Goal: Task Accomplishment & Management: Manage account settings

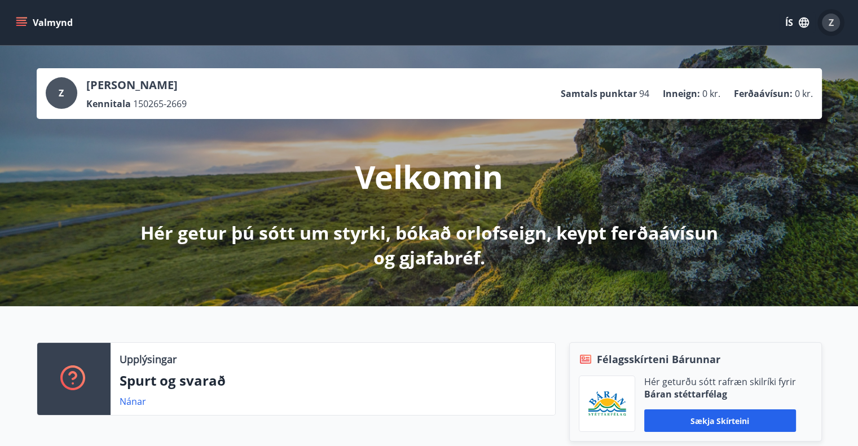
click at [832, 24] on span "Z" at bounding box center [831, 22] width 5 height 12
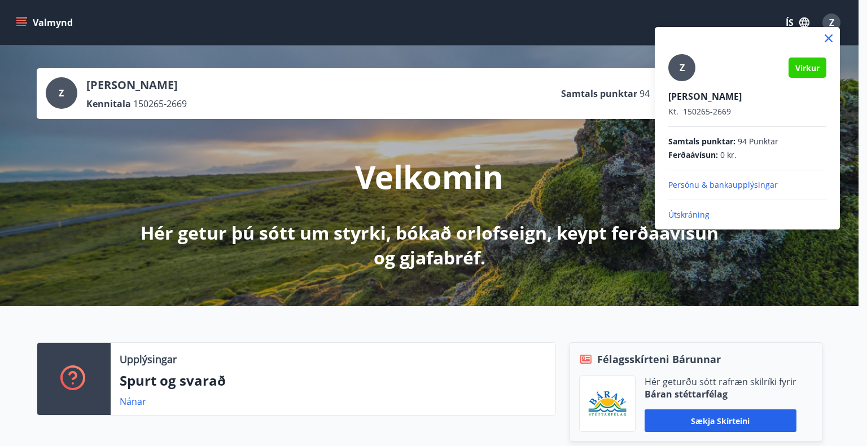
click at [701, 180] on p "Persónu & bankaupplýsingar" at bounding box center [747, 184] width 158 height 11
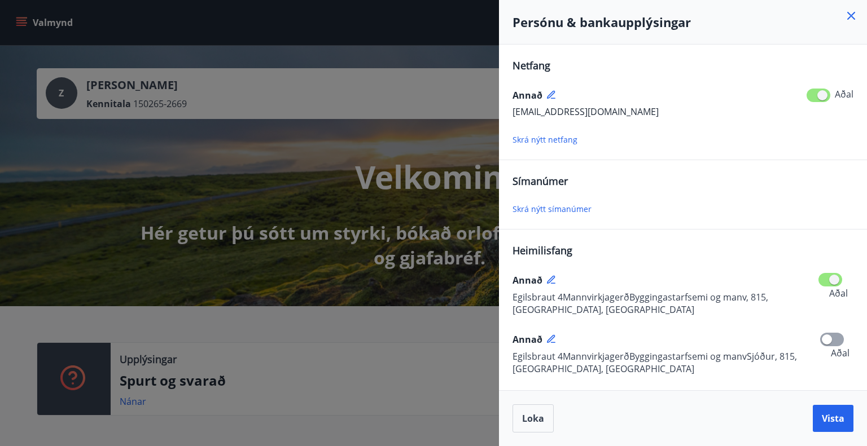
click at [529, 205] on span "Skrá nýtt símanúmer" at bounding box center [551, 209] width 79 height 11
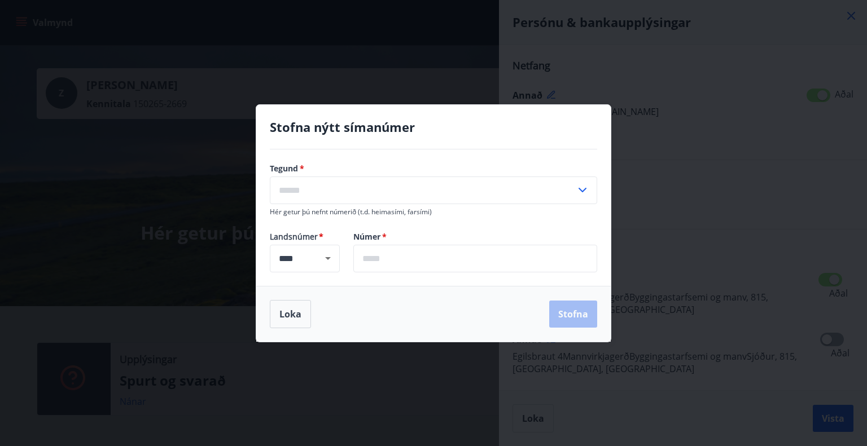
click at [578, 187] on icon at bounding box center [583, 190] width 14 height 14
click at [300, 216] on li "Farsími" at bounding box center [433, 214] width 326 height 20
type input "*******"
click at [408, 261] on input "text" at bounding box center [475, 259] width 244 height 28
type input "*******"
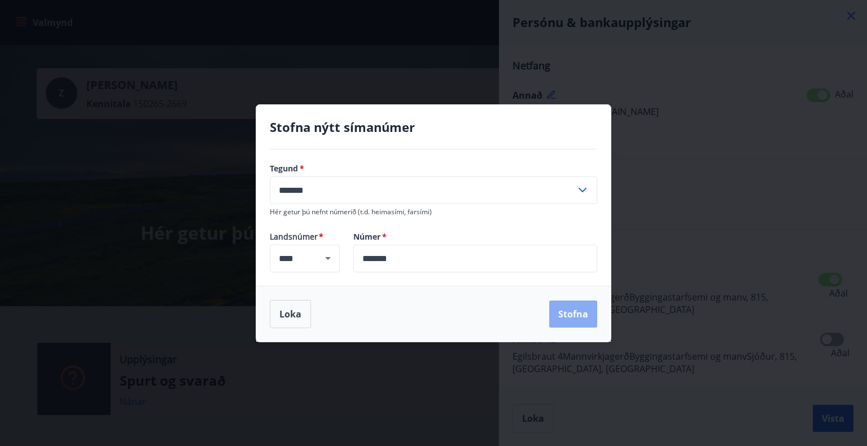
click at [564, 318] on button "Stofna" at bounding box center [573, 314] width 48 height 27
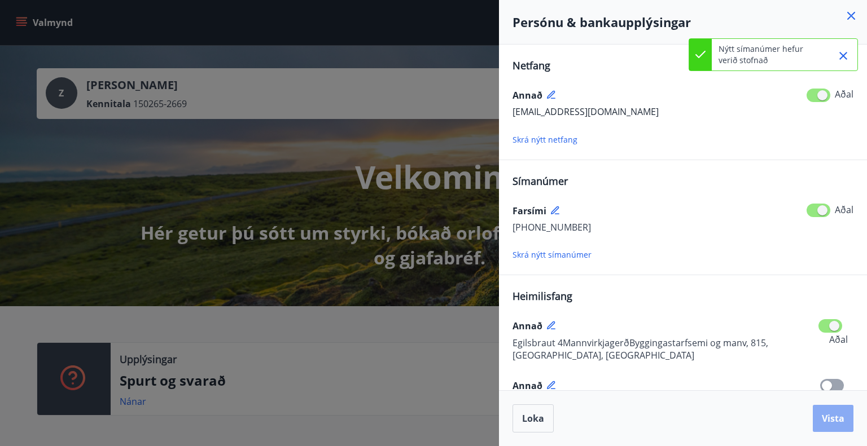
click at [822, 413] on span "Vista" at bounding box center [833, 419] width 23 height 12
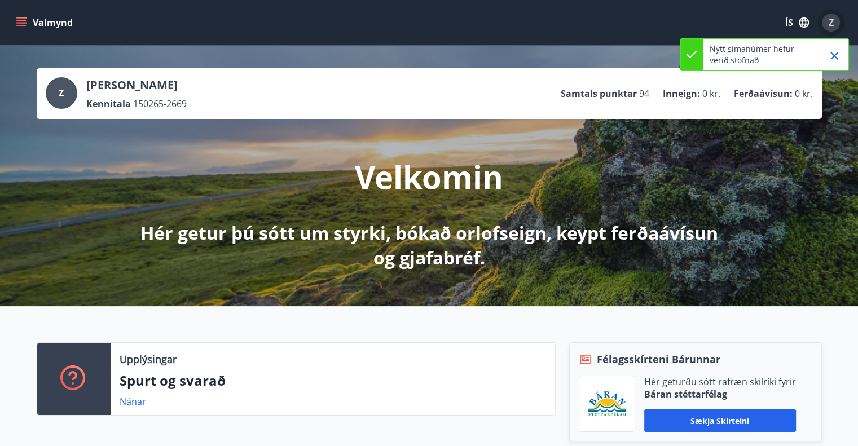
click at [835, 21] on div "Z" at bounding box center [831, 23] width 18 height 18
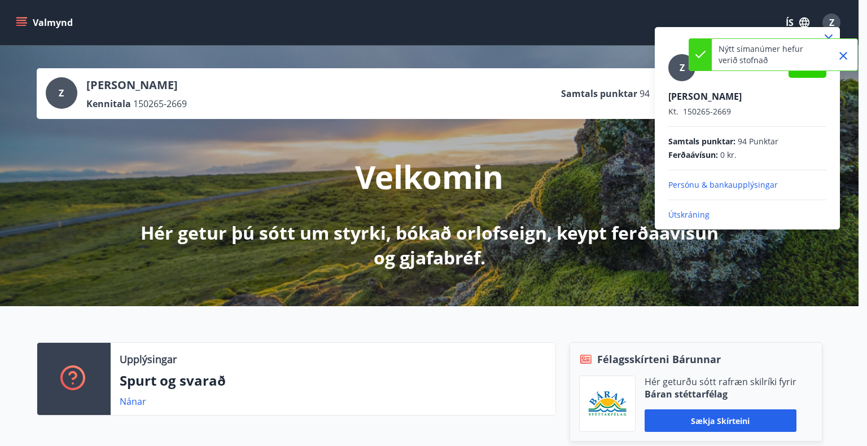
click at [691, 218] on p "Útskráning" at bounding box center [747, 214] width 158 height 11
